Goal: Information Seeking & Learning: Learn about a topic

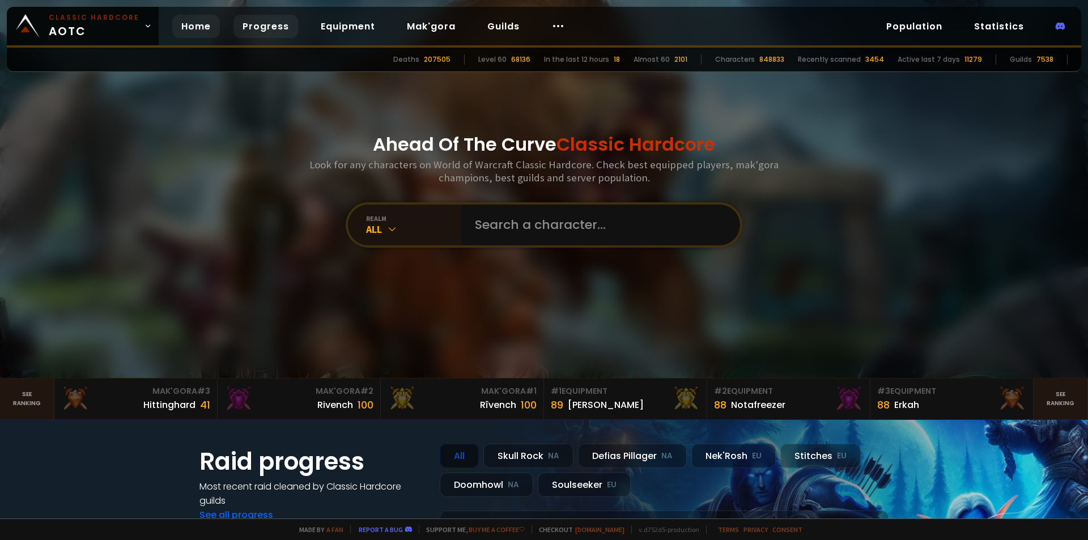
click at [261, 29] on link "Progress" at bounding box center [265, 26] width 65 height 23
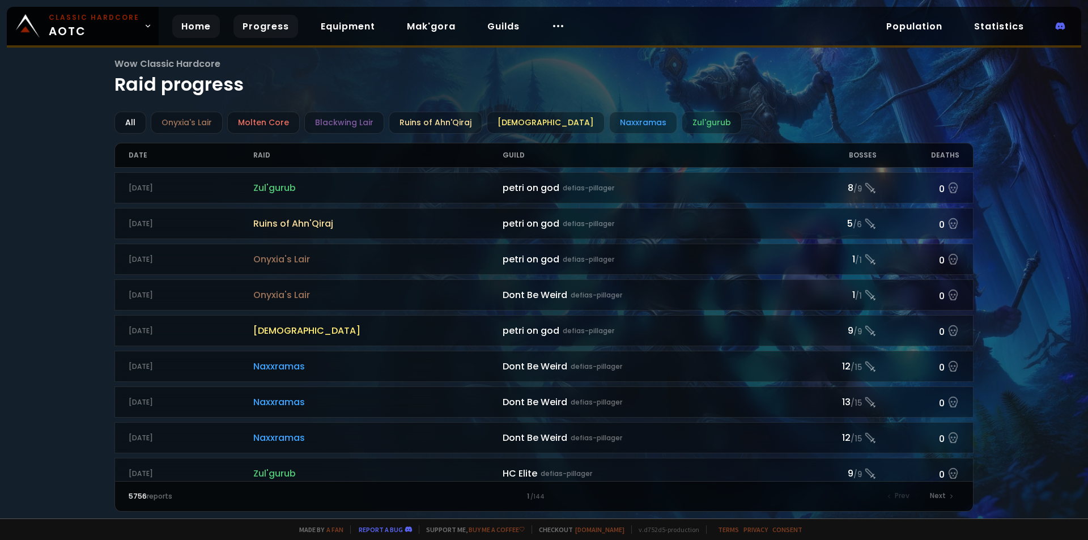
click at [213, 29] on link "Home" at bounding box center [196, 26] width 48 height 23
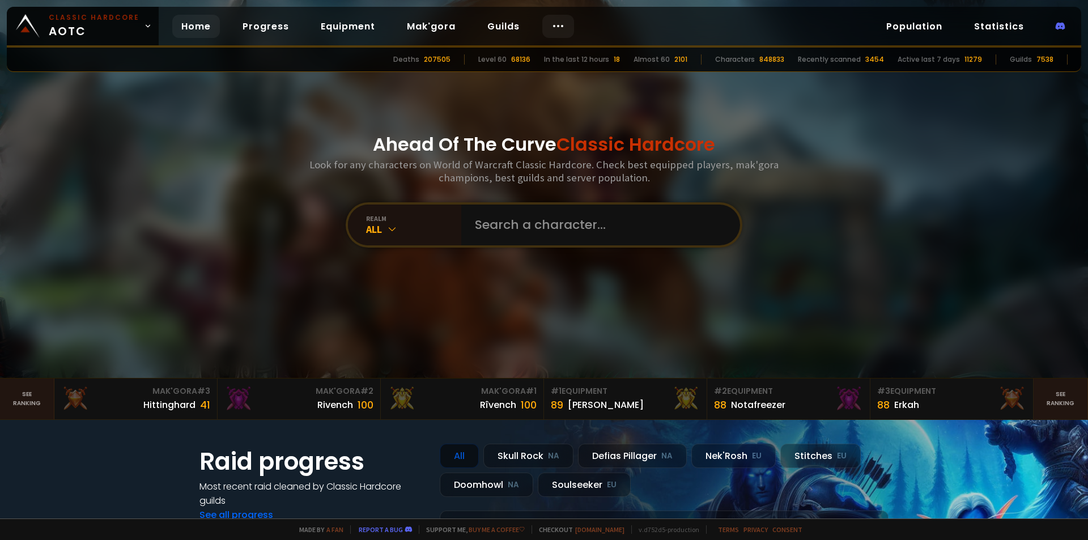
click at [561, 23] on div at bounding box center [558, 26] width 32 height 23
click at [544, 50] on link "Race to 60" at bounding box center [553, 59] width 98 height 25
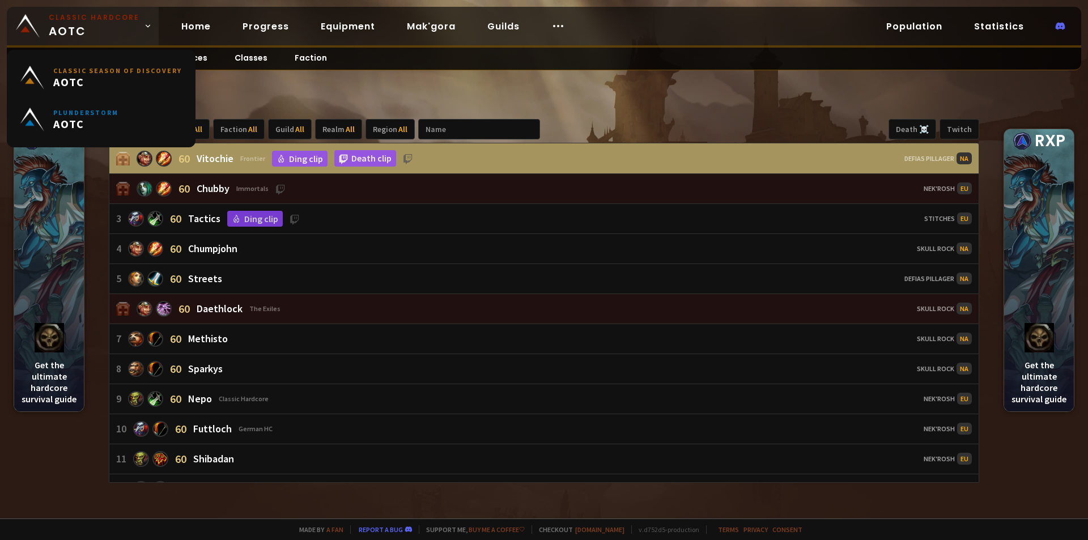
click at [87, 24] on span "Classic Hardcore AOTC" at bounding box center [94, 25] width 91 height 27
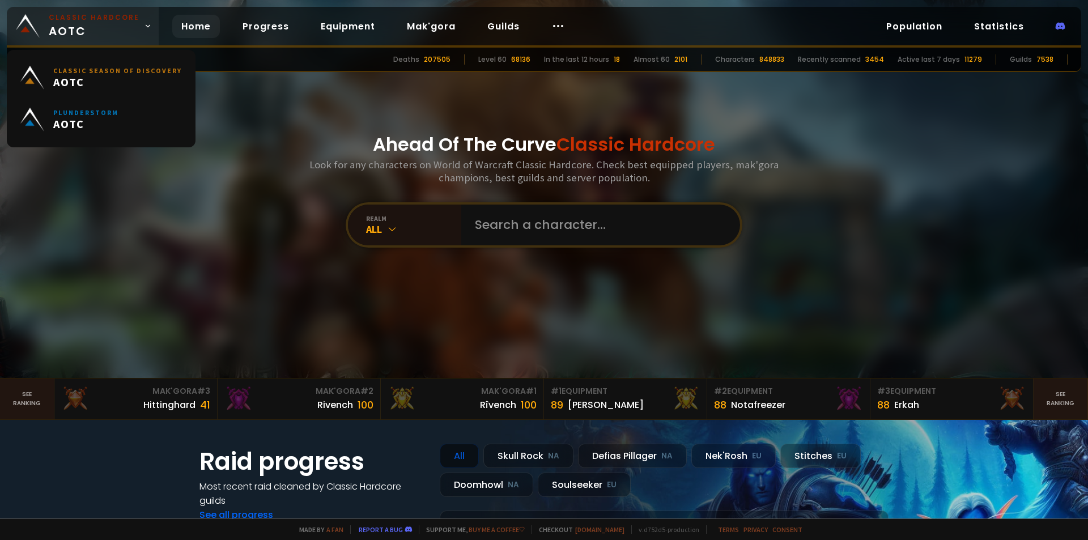
click at [106, 25] on span "Classic Hardcore AOTC" at bounding box center [94, 25] width 91 height 27
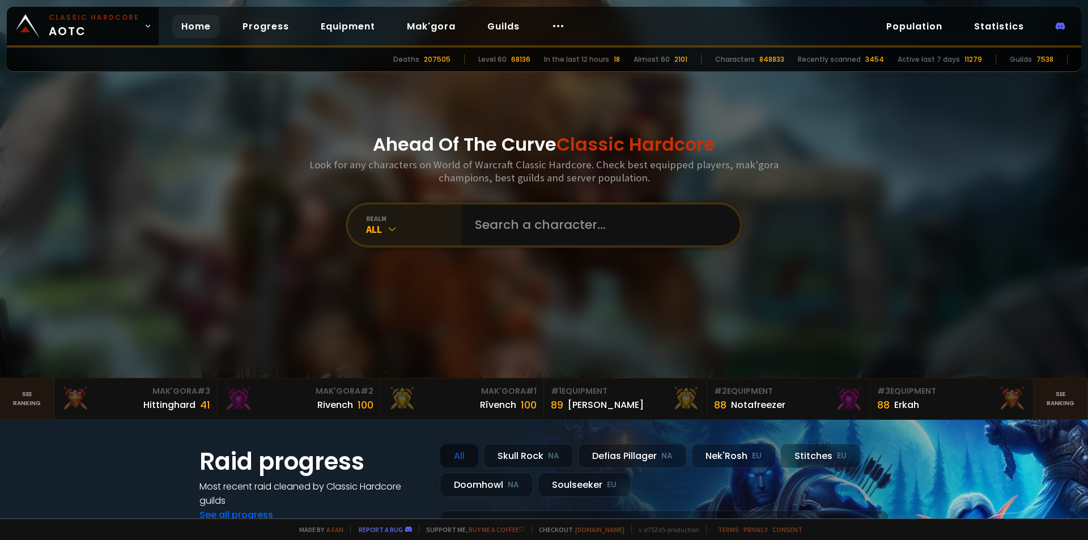
click at [399, 214] on div "realm" at bounding box center [413, 218] width 95 height 8
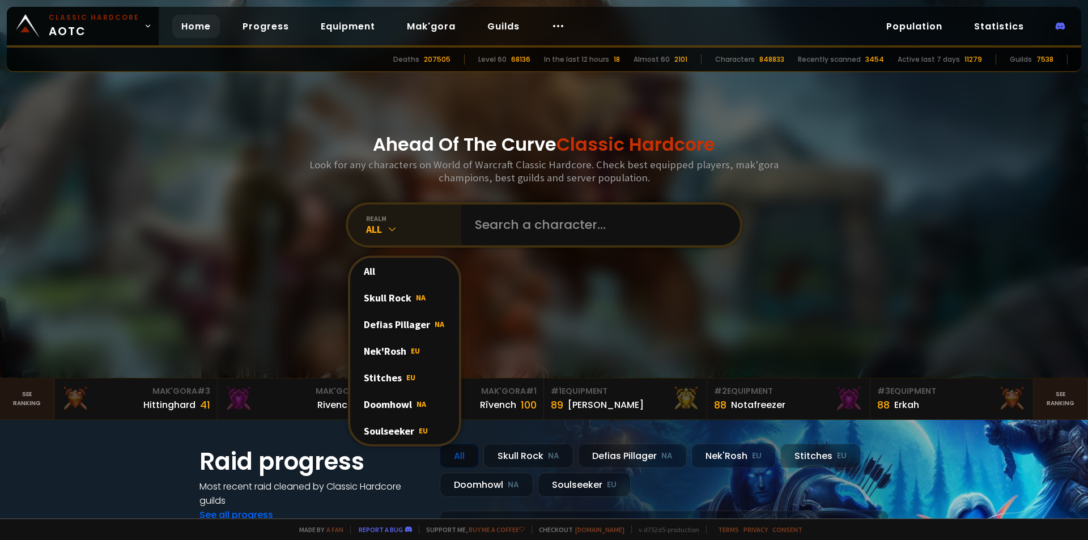
click at [399, 214] on div "realm" at bounding box center [413, 218] width 95 height 8
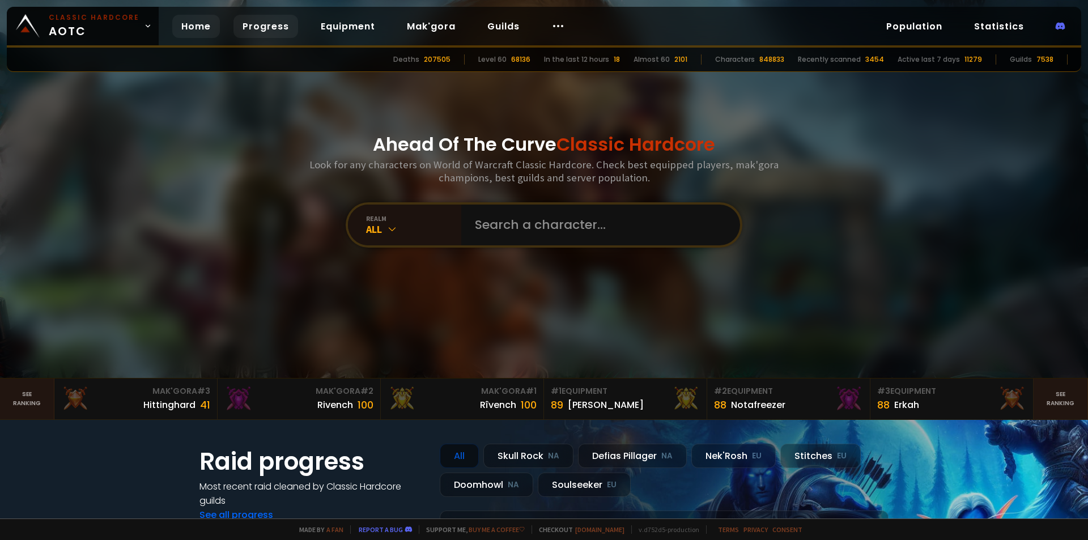
click at [249, 28] on link "Progress" at bounding box center [265, 26] width 65 height 23
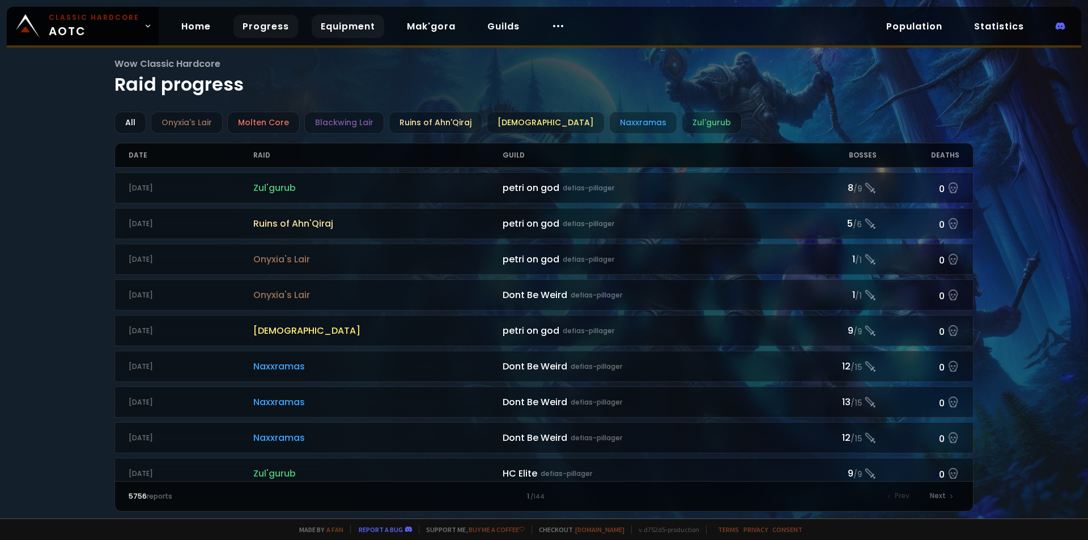
click at [343, 28] on link "Equipment" at bounding box center [348, 26] width 73 height 23
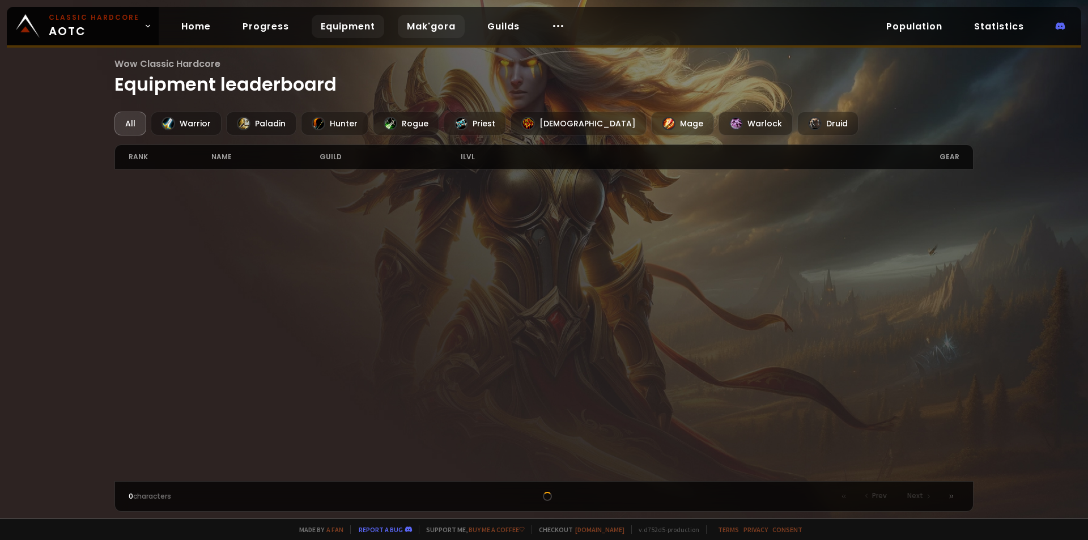
click at [417, 28] on link "Mak'gora" at bounding box center [431, 26] width 67 height 23
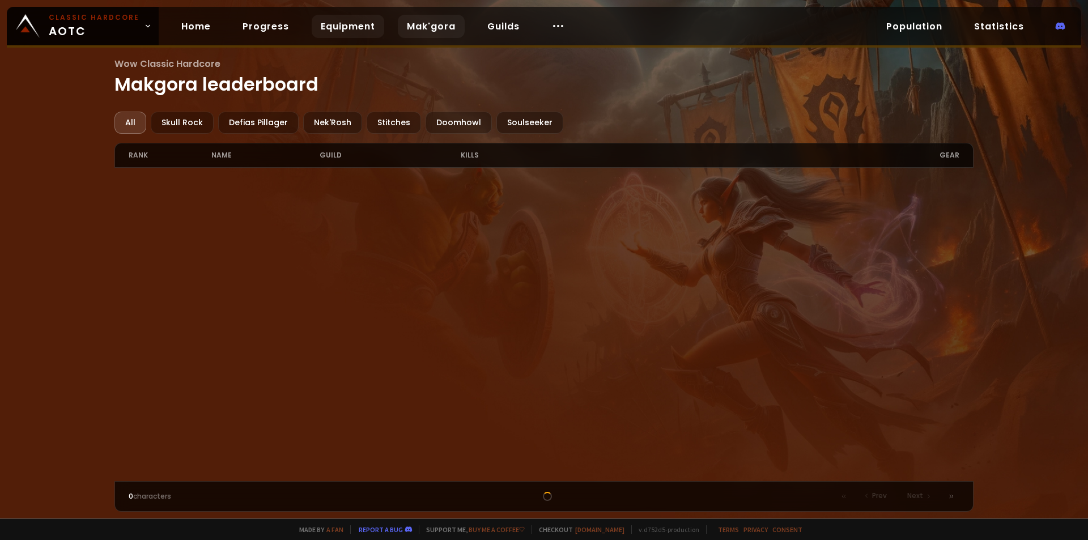
click at [353, 28] on link "Equipment" at bounding box center [348, 26] width 73 height 23
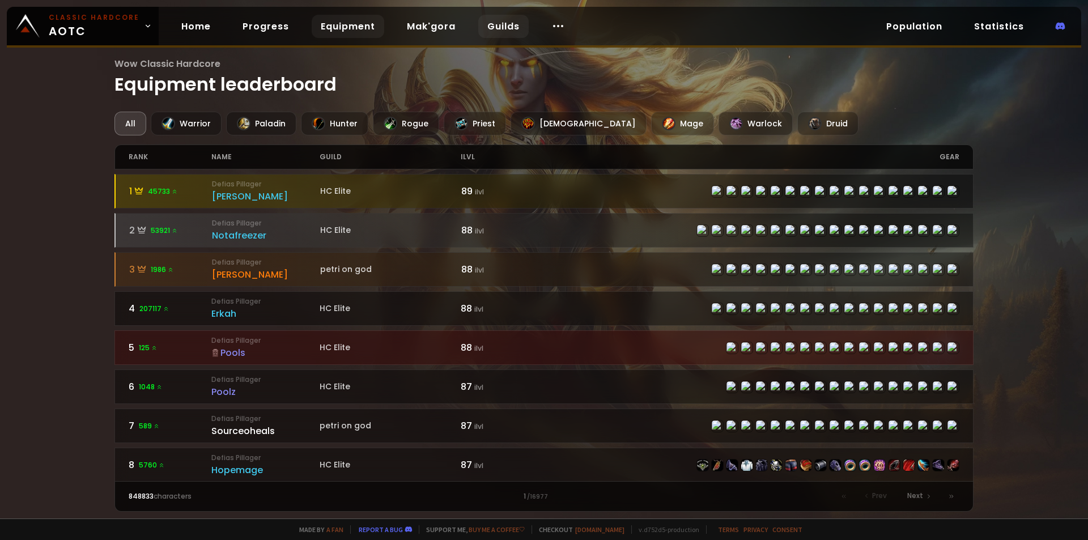
click at [485, 25] on link "Guilds" at bounding box center [503, 26] width 50 height 23
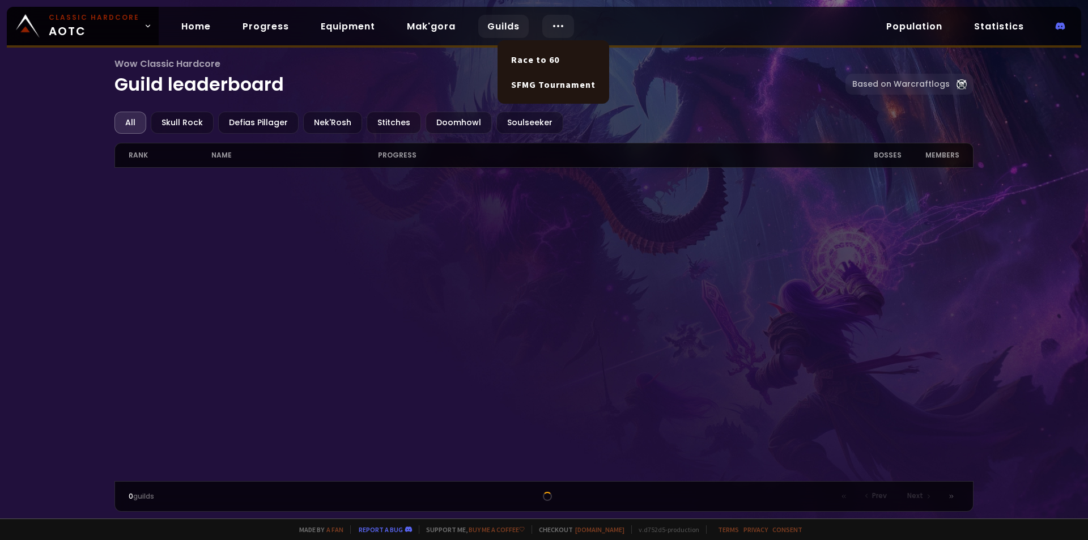
click at [554, 25] on icon at bounding box center [558, 26] width 14 height 14
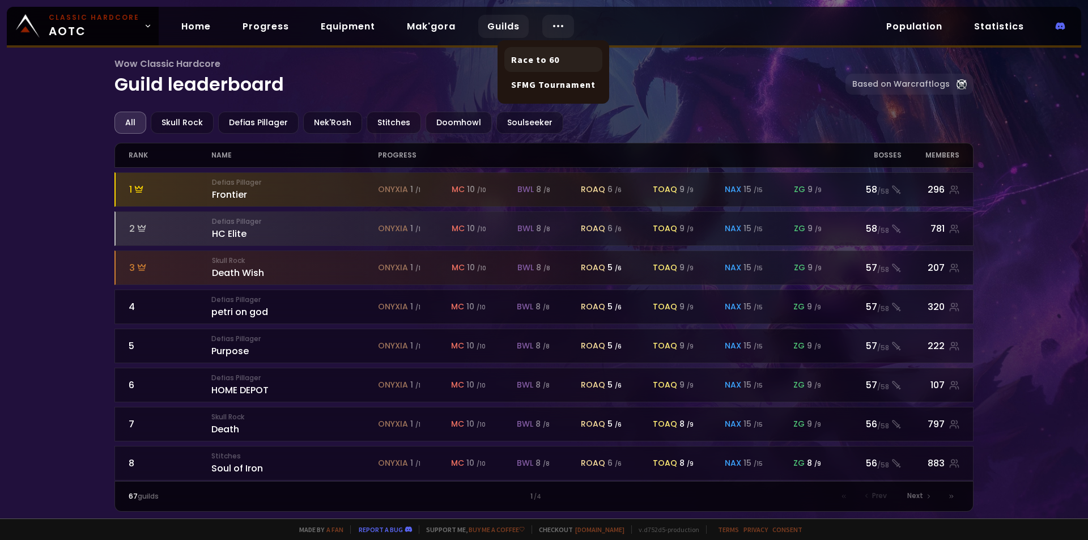
click at [545, 54] on link "Race to 60" at bounding box center [553, 59] width 98 height 25
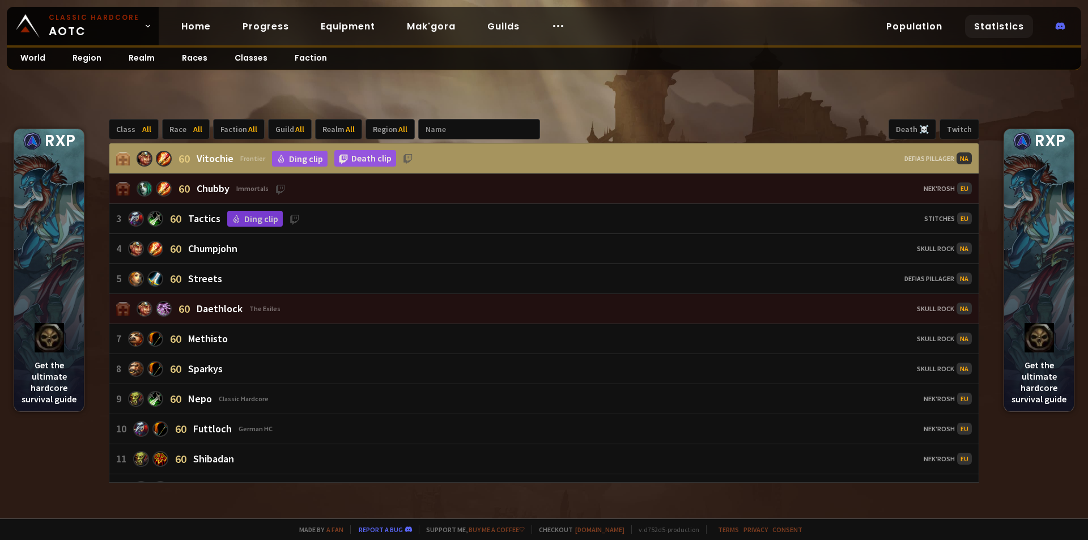
click at [1001, 22] on link "Statistics" at bounding box center [999, 26] width 68 height 23
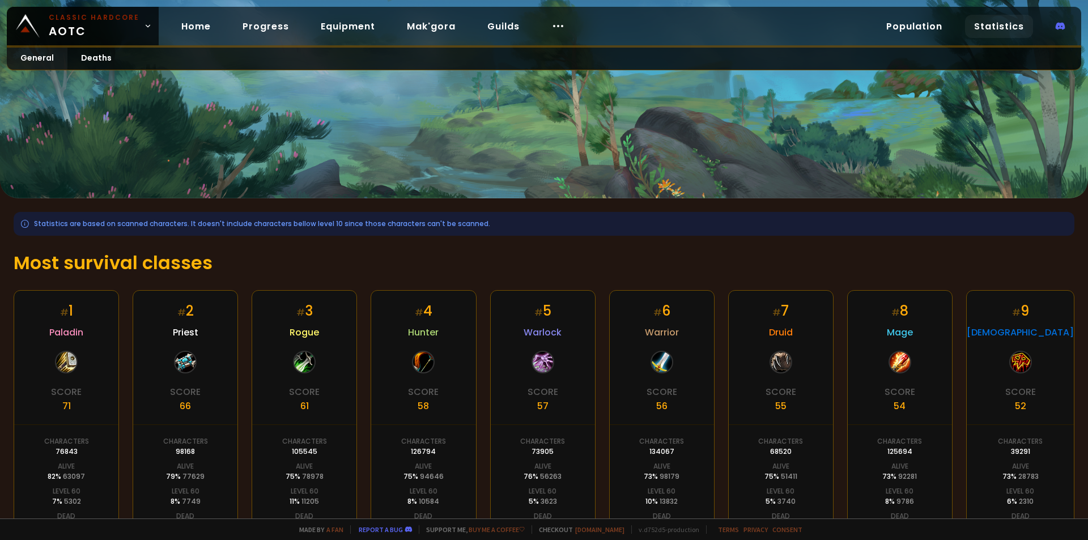
click at [885, 238] on div "Statistics are based on scanned characters. It doesn't include characters bello…" at bounding box center [544, 432] width 1088 height 468
click at [910, 241] on div "Statistics are based on scanned characters. It doesn't include characters bello…" at bounding box center [544, 432] width 1088 height 468
click at [935, 243] on div "Statistics are based on scanned characters. It doesn't include characters bello…" at bounding box center [544, 432] width 1088 height 468
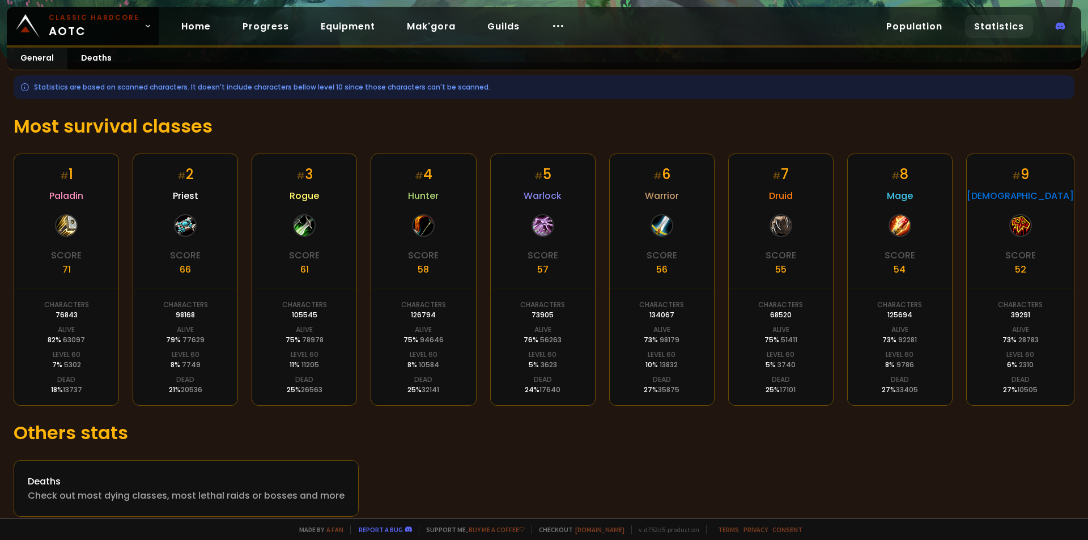
scroll to position [148, 0]
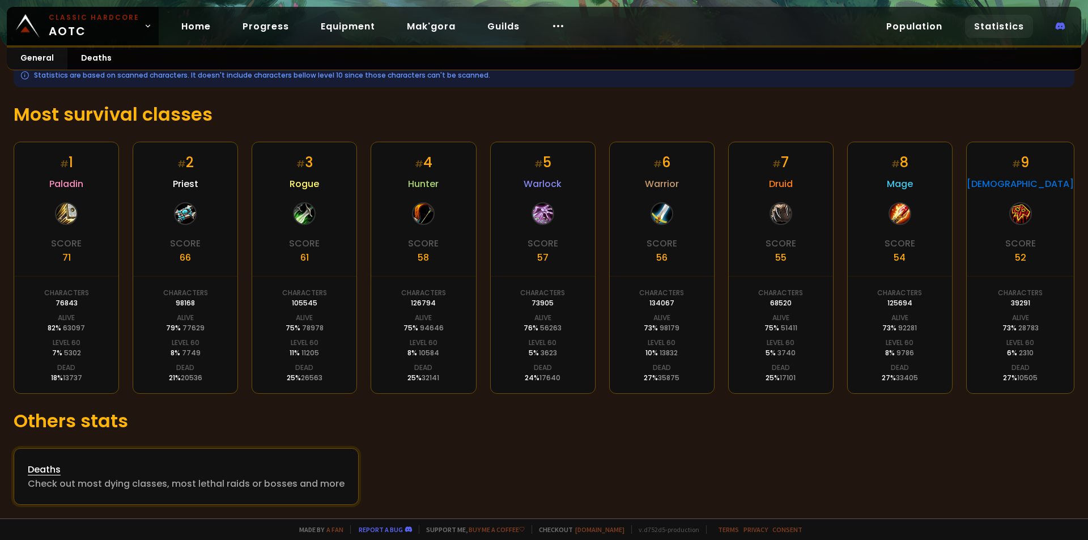
click at [65, 471] on div "Deaths" at bounding box center [186, 469] width 317 height 14
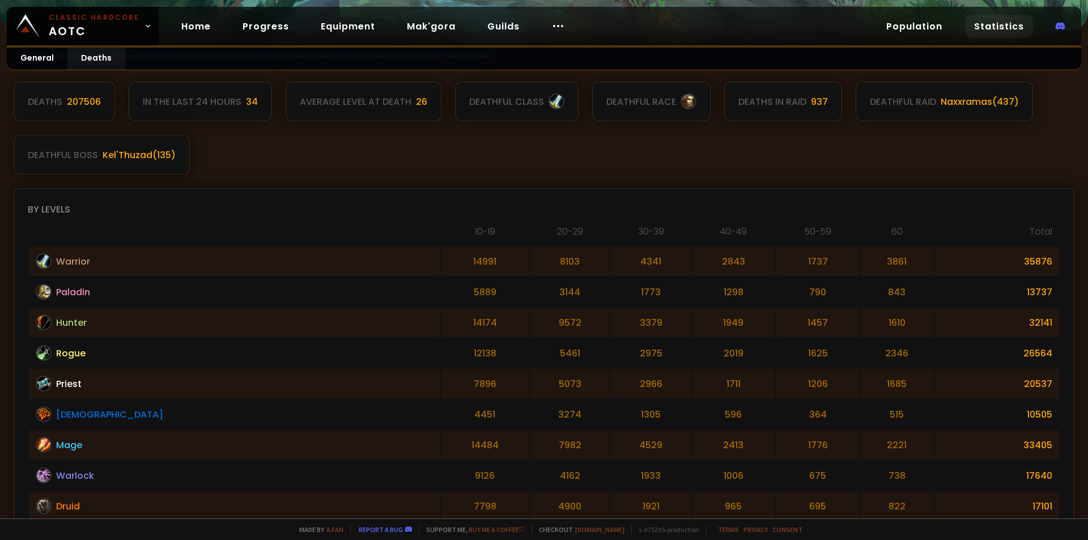
scroll to position [224, 0]
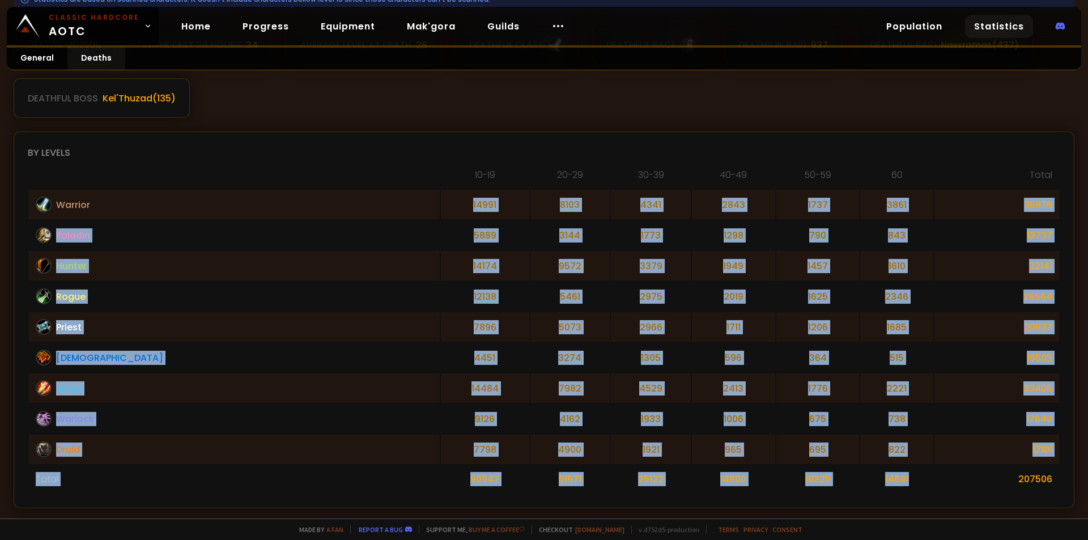
drag, startPoint x: 310, startPoint y: 207, endPoint x: 869, endPoint y: 481, distance: 622.7
click at [869, 481] on tbody "Warrior 14991 8103 4341 2843 1737 3861 35876 Paladin 5889 3144 1773 1298 790 84…" at bounding box center [544, 341] width 1030 height 303
click at [869, 481] on td "14641" at bounding box center [896, 479] width 73 height 28
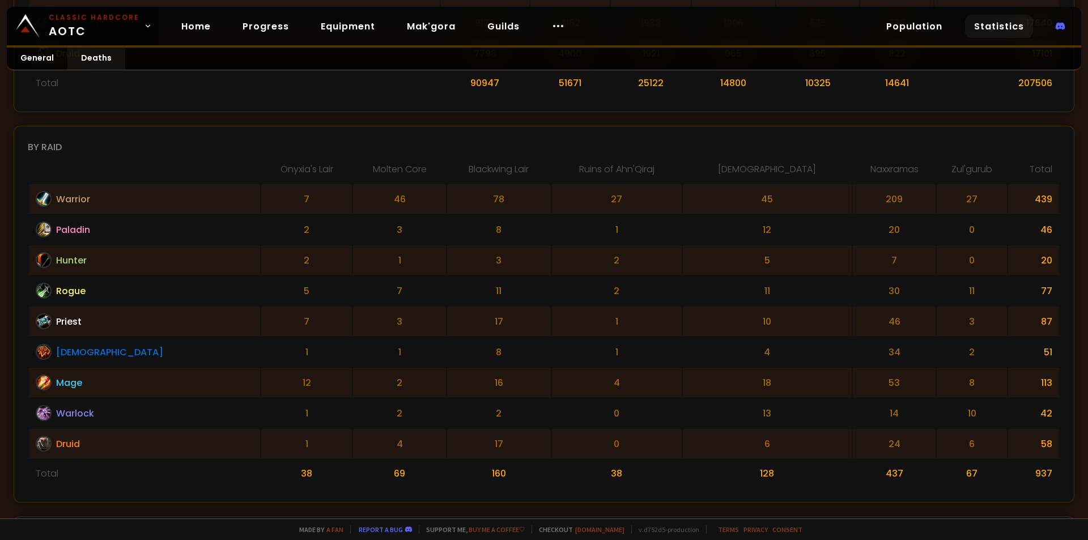
scroll to position [621, 0]
